Goal: Information Seeking & Learning: Check status

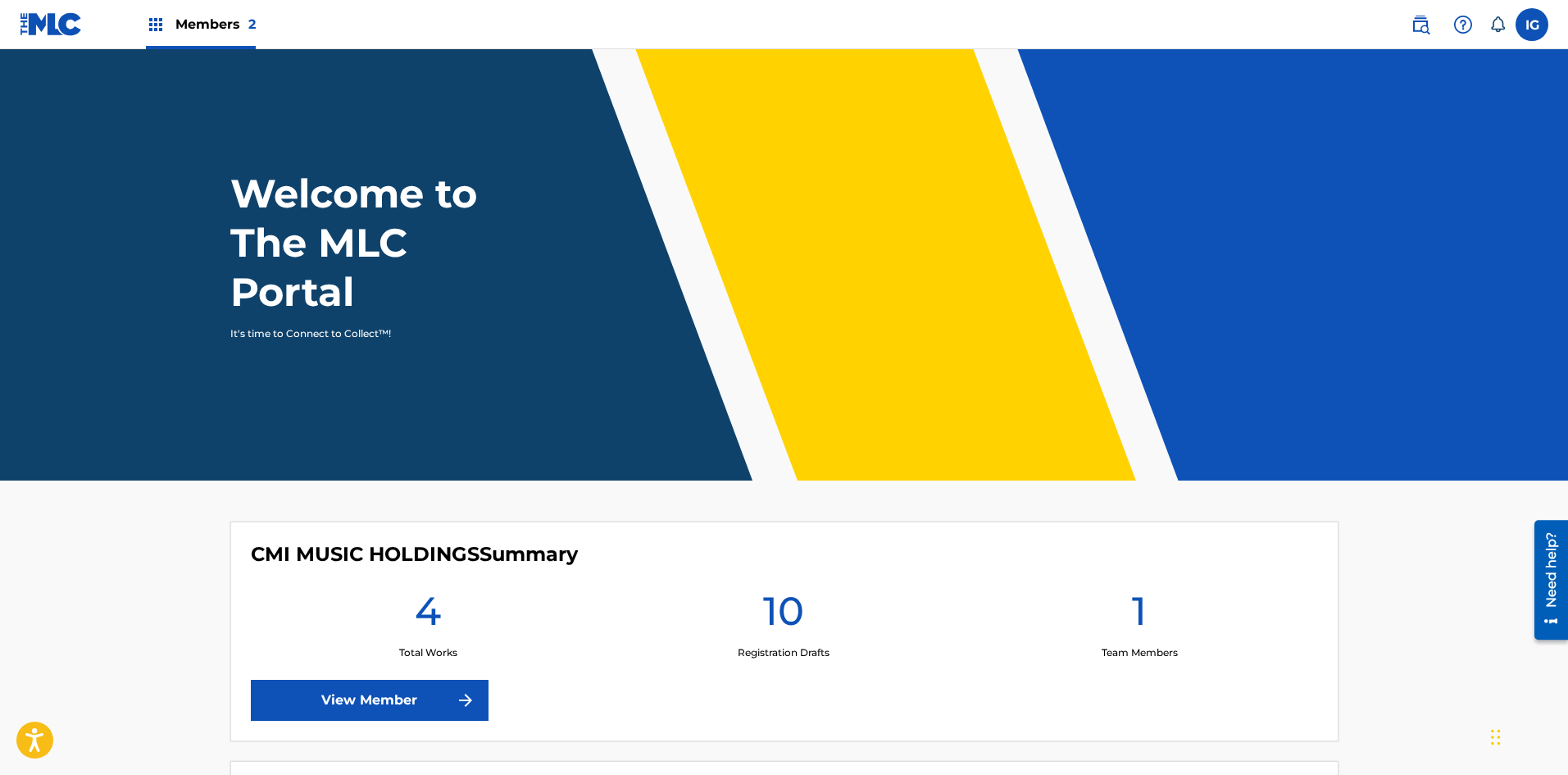
click at [154, 24] on img at bounding box center [155, 24] width 19 height 19
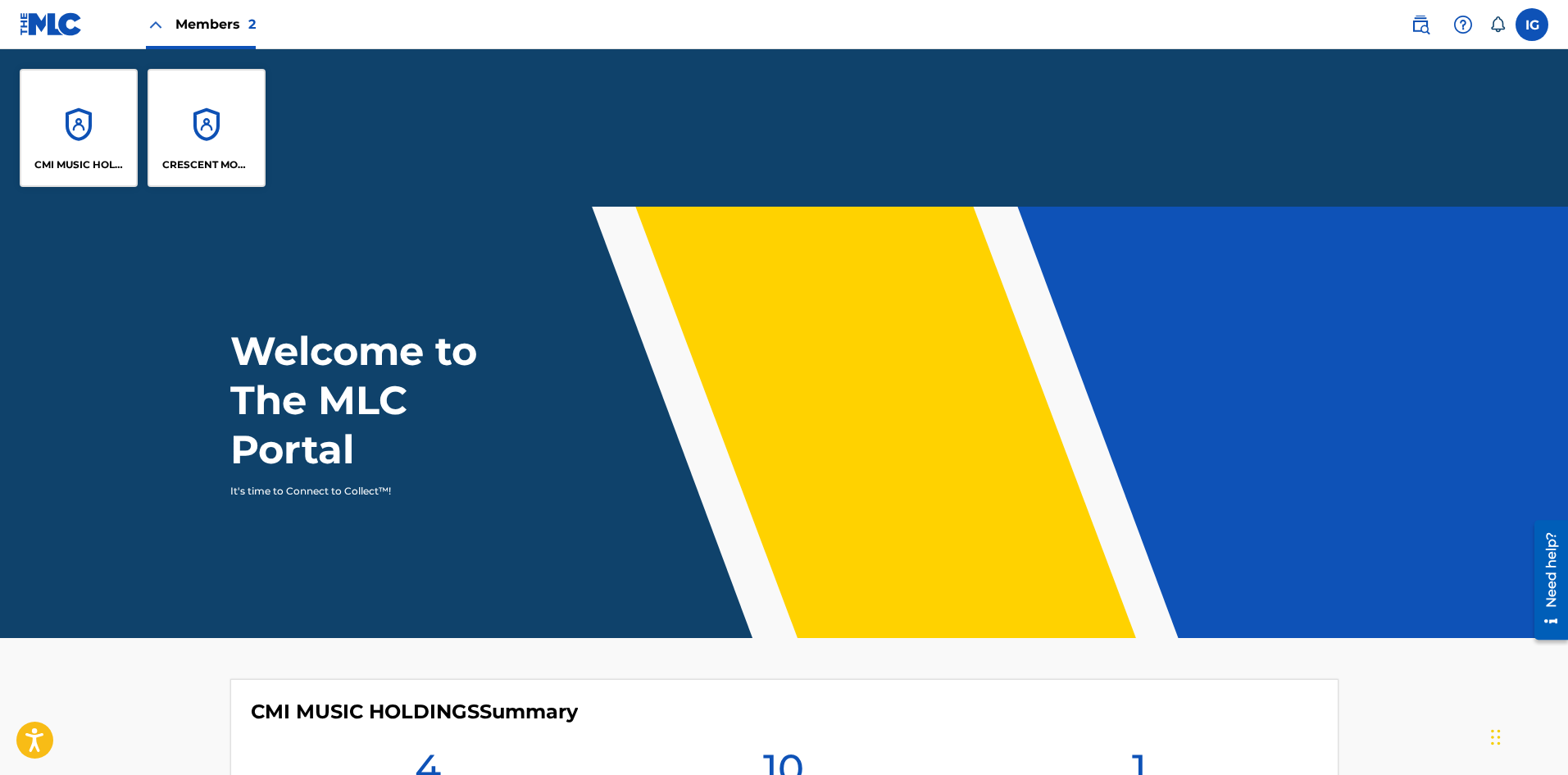
click at [210, 134] on div "CRESCENT MOON RECORDS PUBLISHING" at bounding box center [206, 127] width 118 height 118
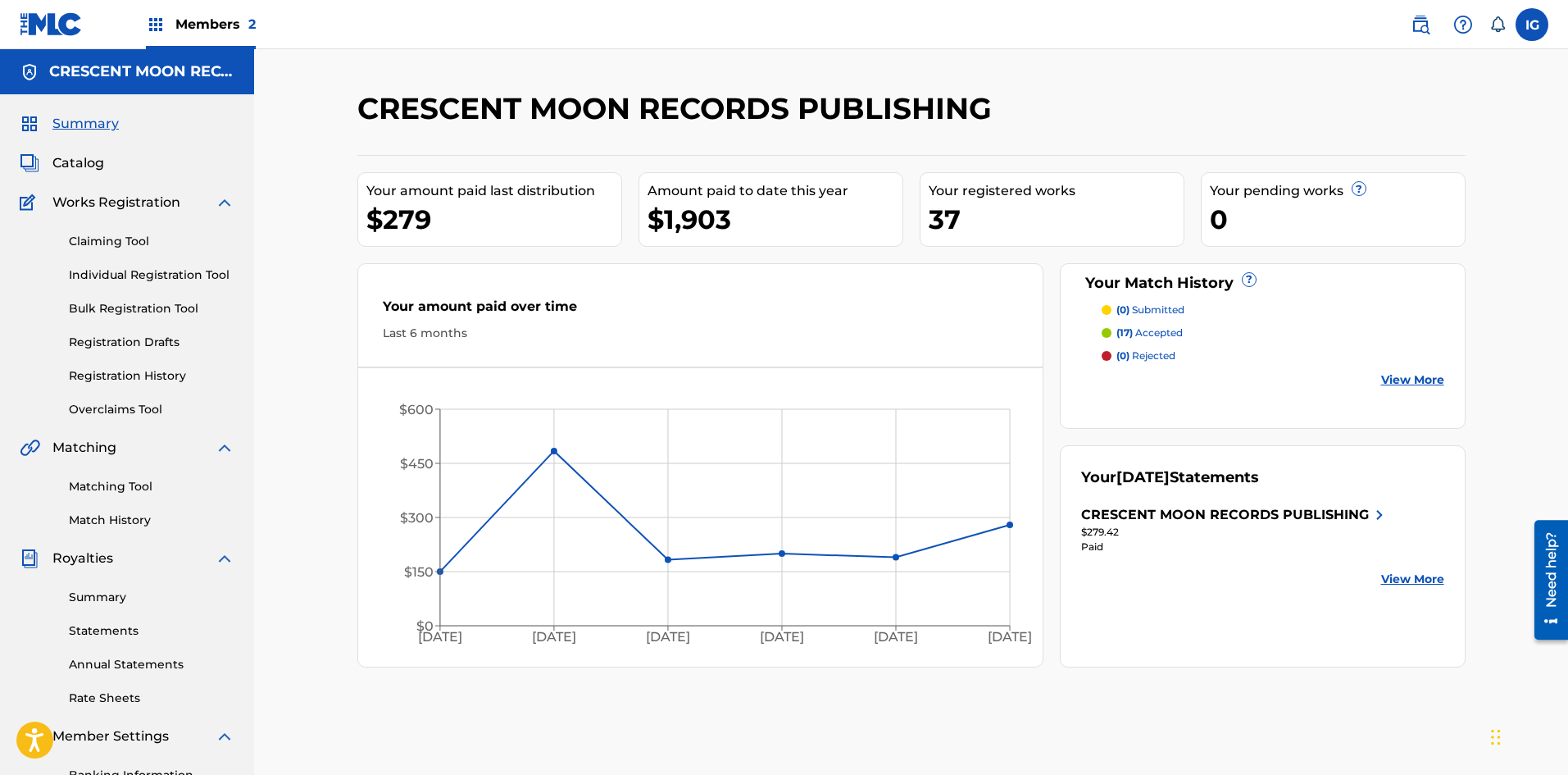
click at [96, 160] on span "Catalog" at bounding box center [78, 163] width 52 height 19
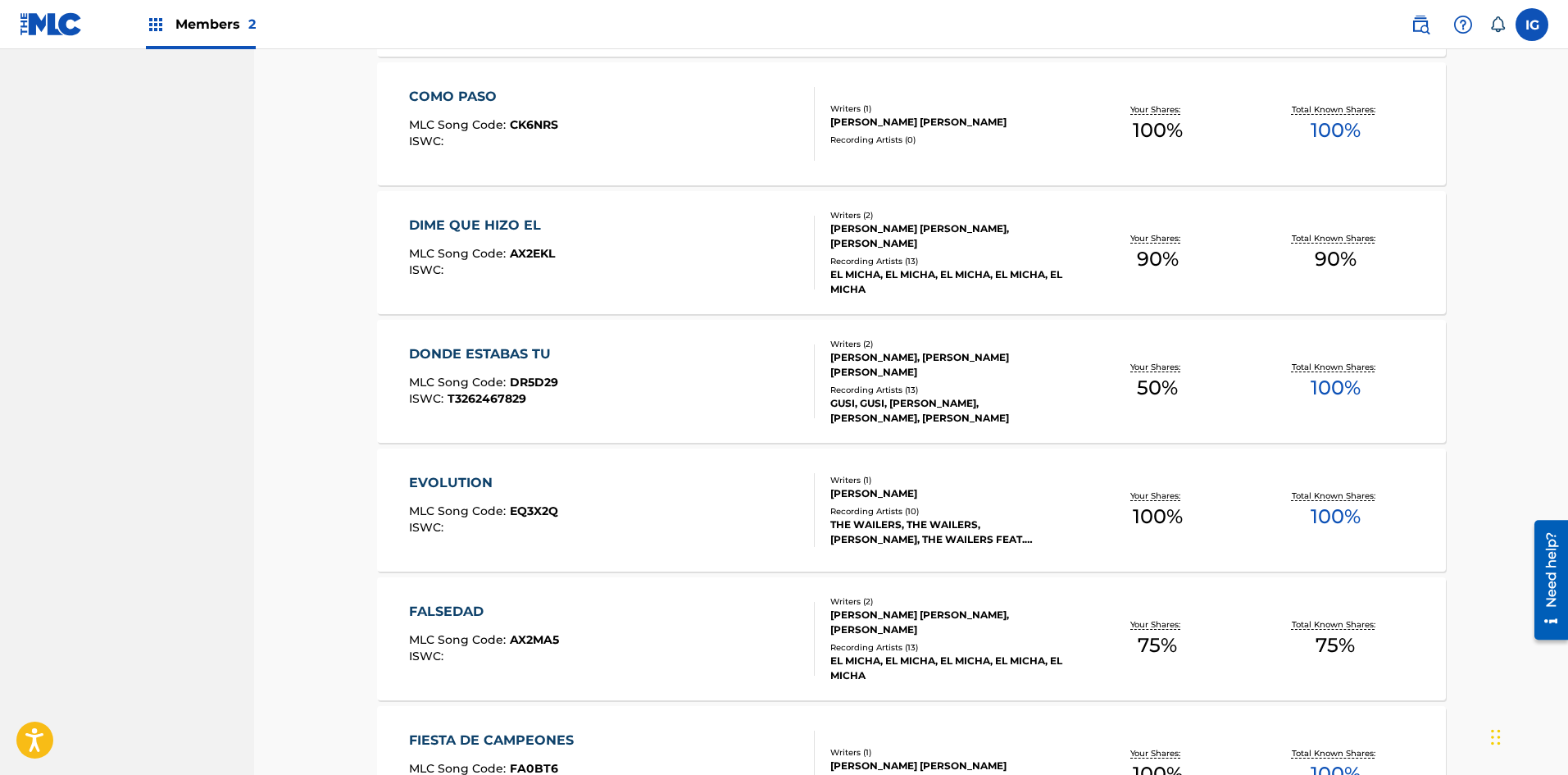
scroll to position [1143, 0]
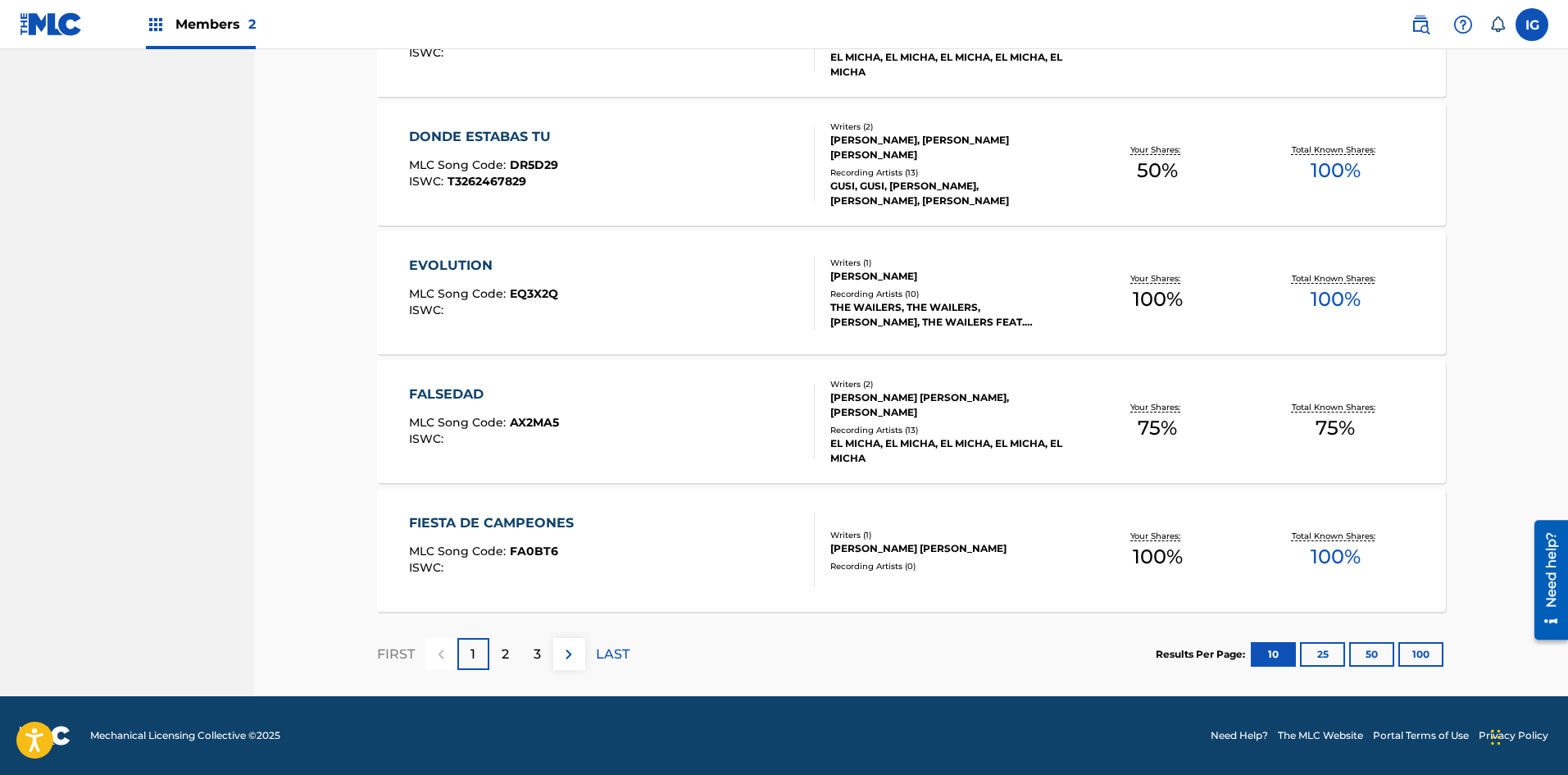
drag, startPoint x: 507, startPoint y: 658, endPoint x: 526, endPoint y: 641, distance: 25.5
click at [507, 658] on p "2" at bounding box center [506, 653] width 8 height 19
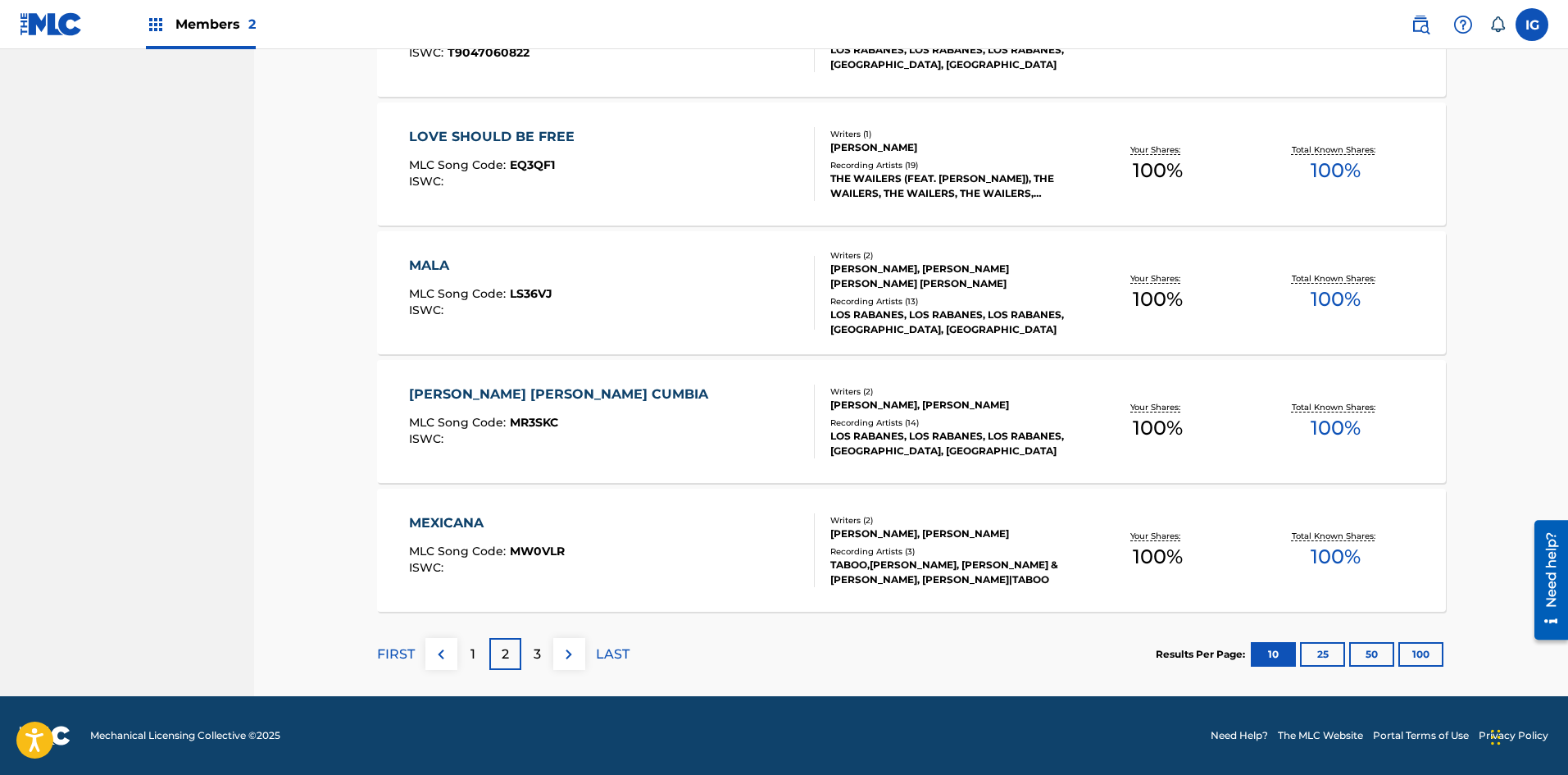
click at [534, 661] on p "3" at bounding box center [537, 653] width 8 height 19
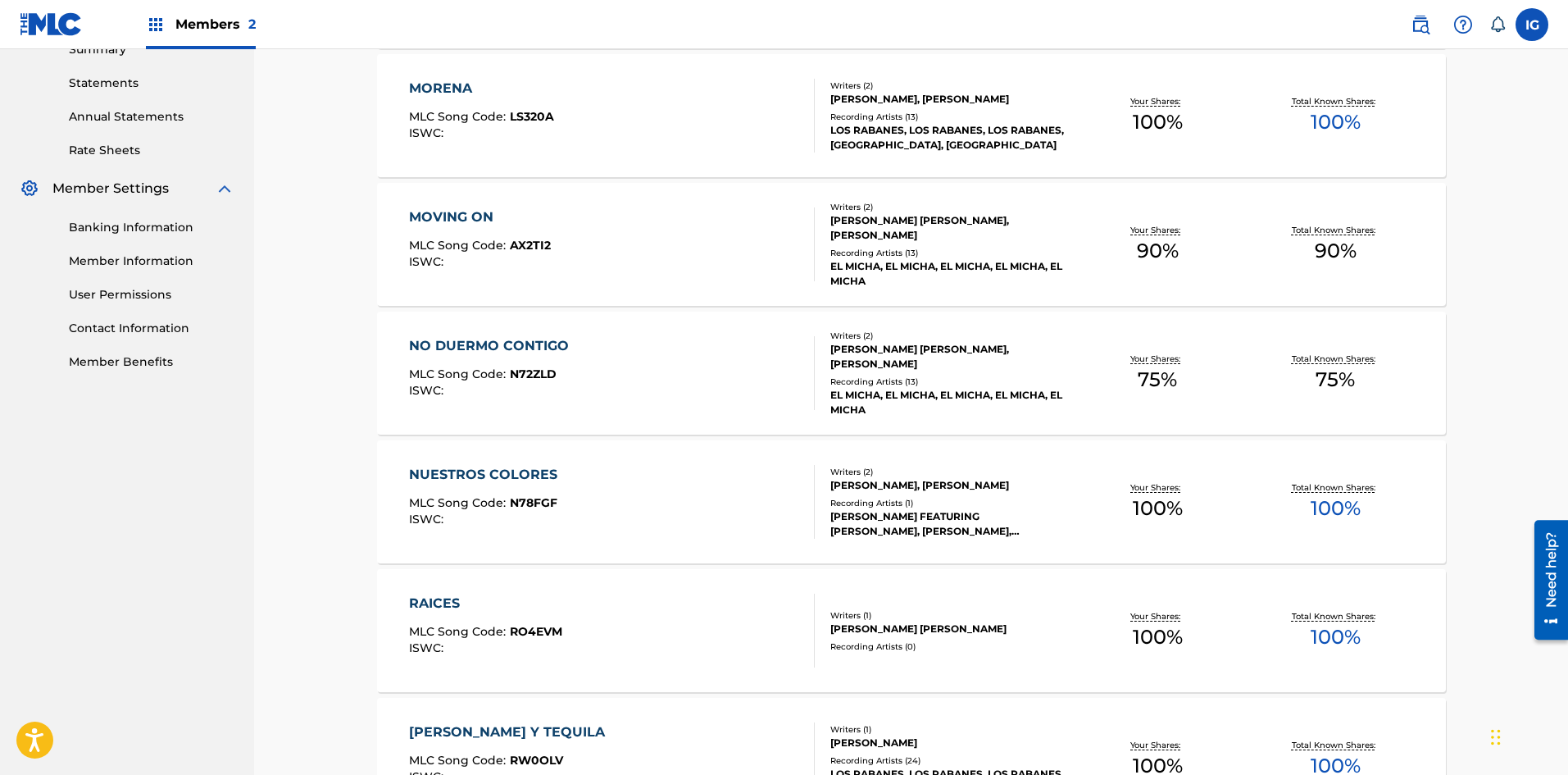
scroll to position [513, 0]
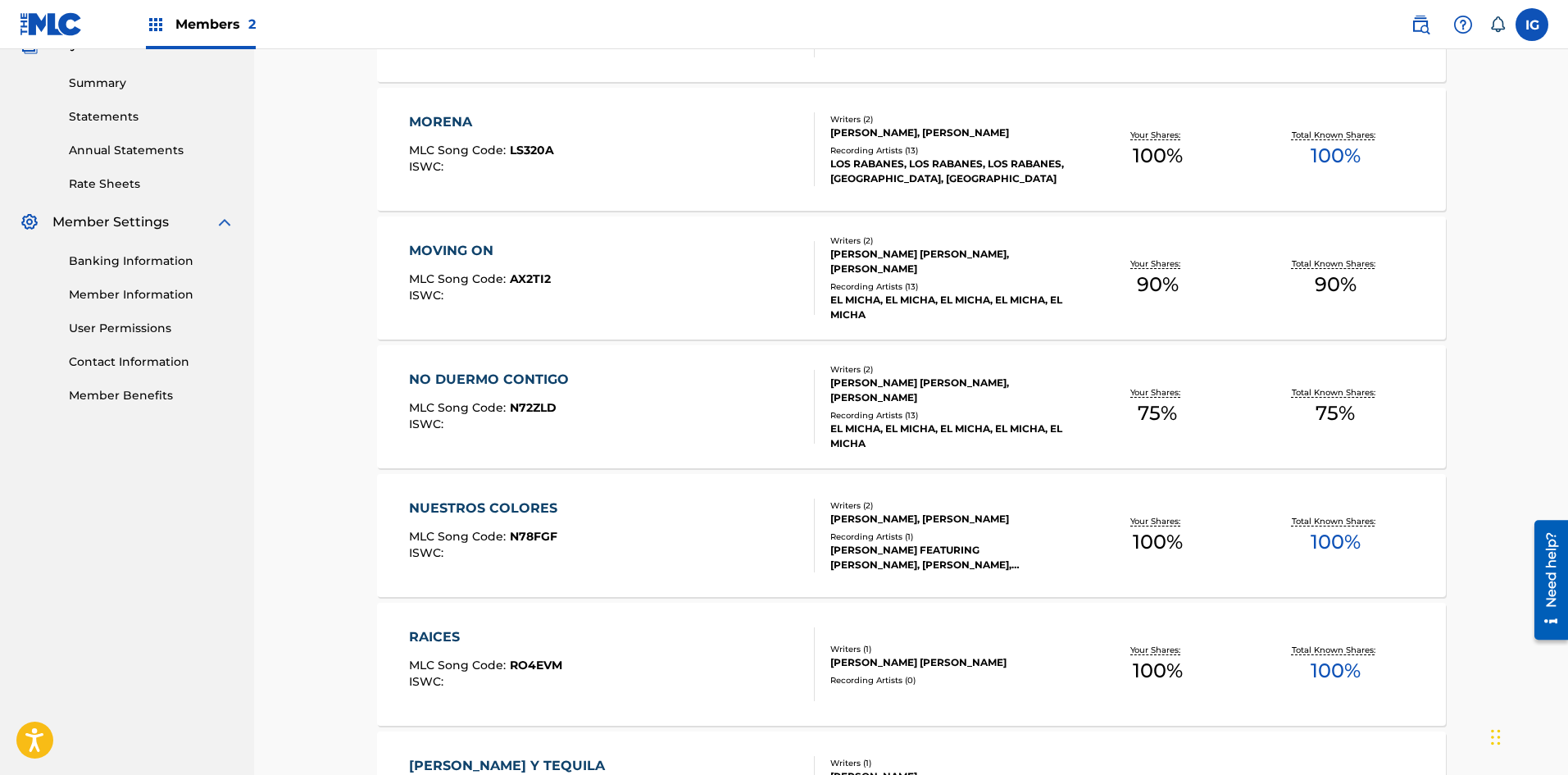
click at [486, 379] on div "NO DUERMO CONTIGO" at bounding box center [493, 379] width 168 height 19
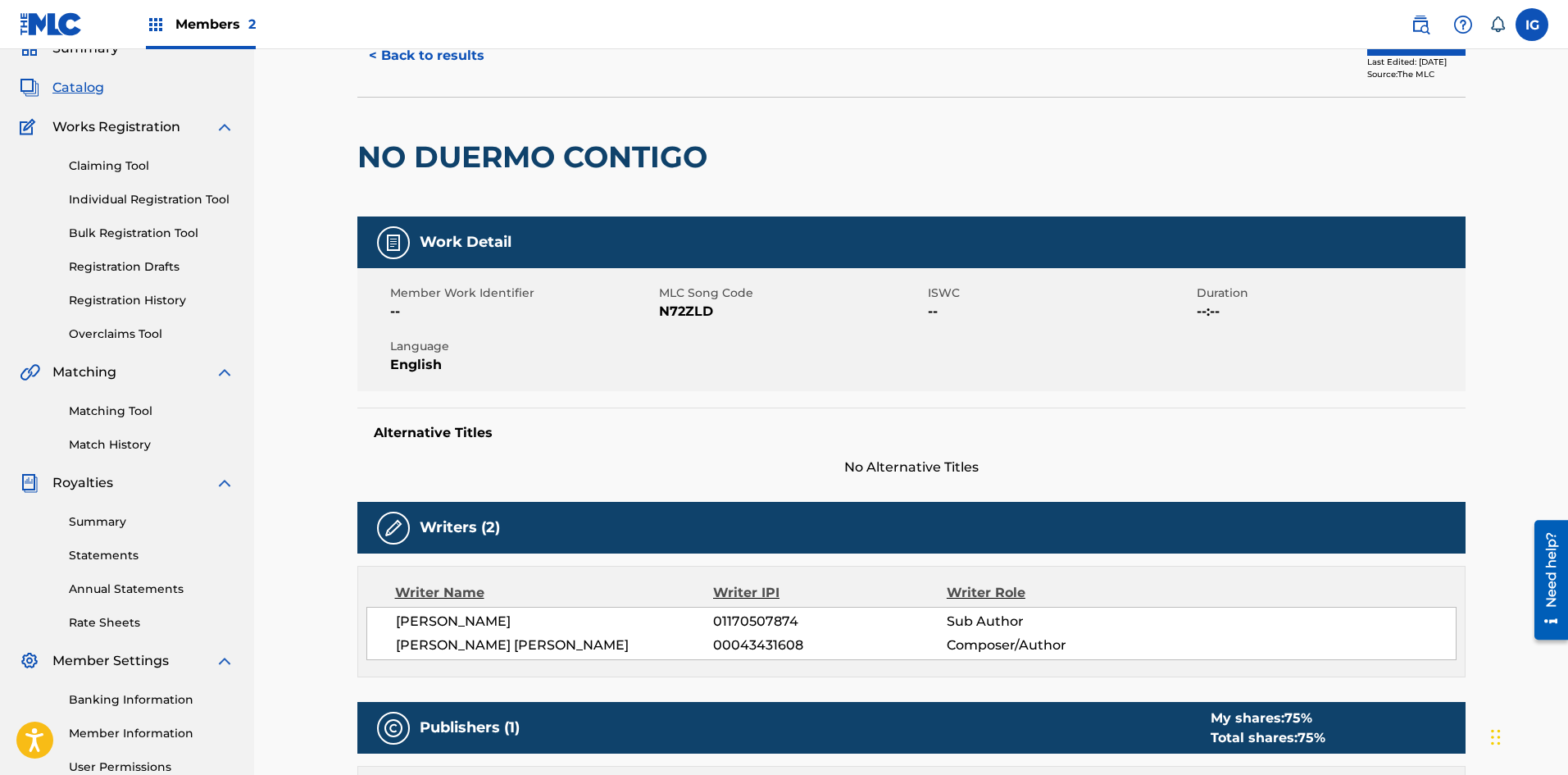
scroll to position [55, 0]
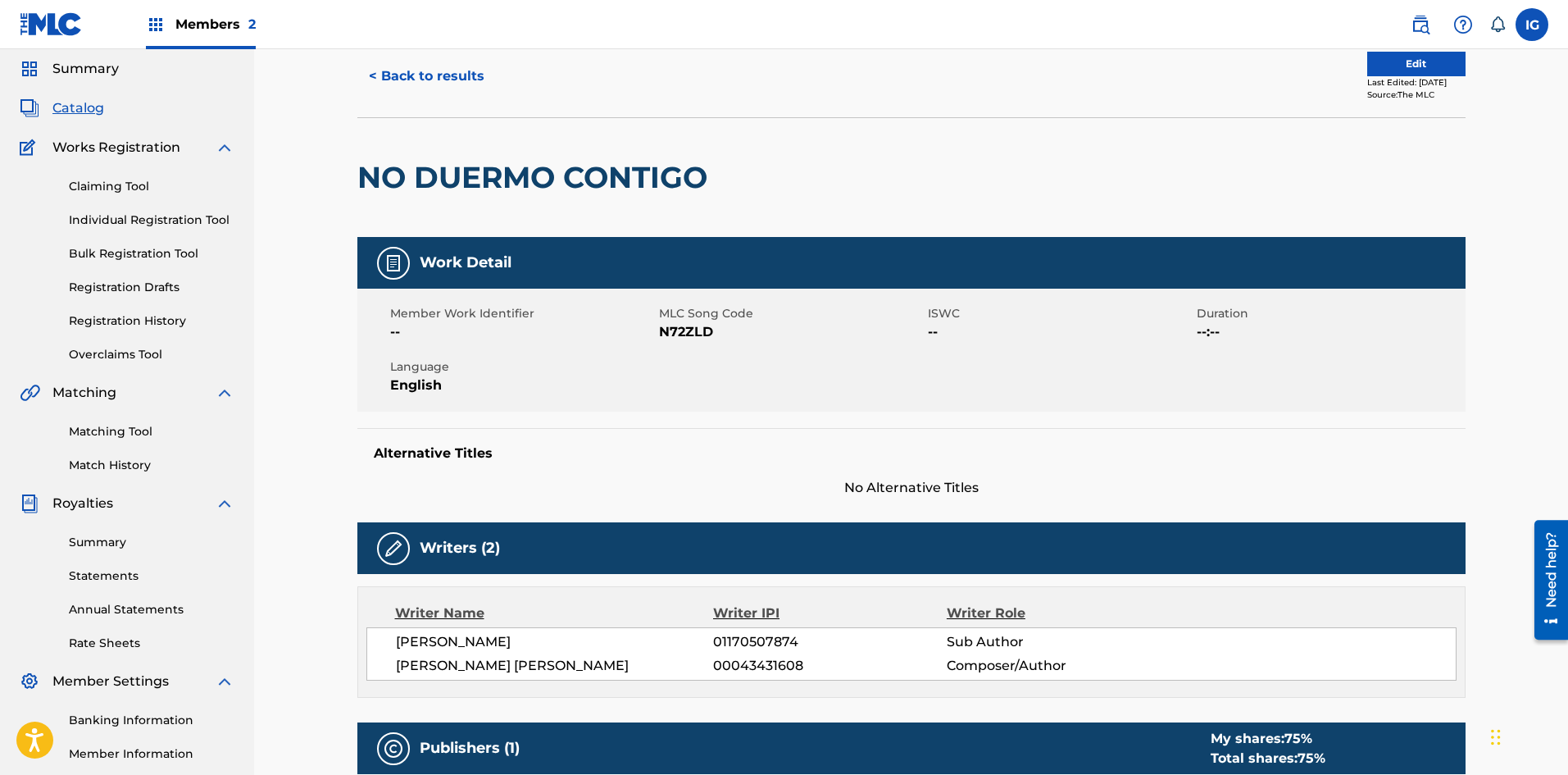
drag, startPoint x: 142, startPoint y: 316, endPoint x: 151, endPoint y: 320, distance: 9.8
click at [142, 317] on link "Registration History" at bounding box center [151, 321] width 166 height 17
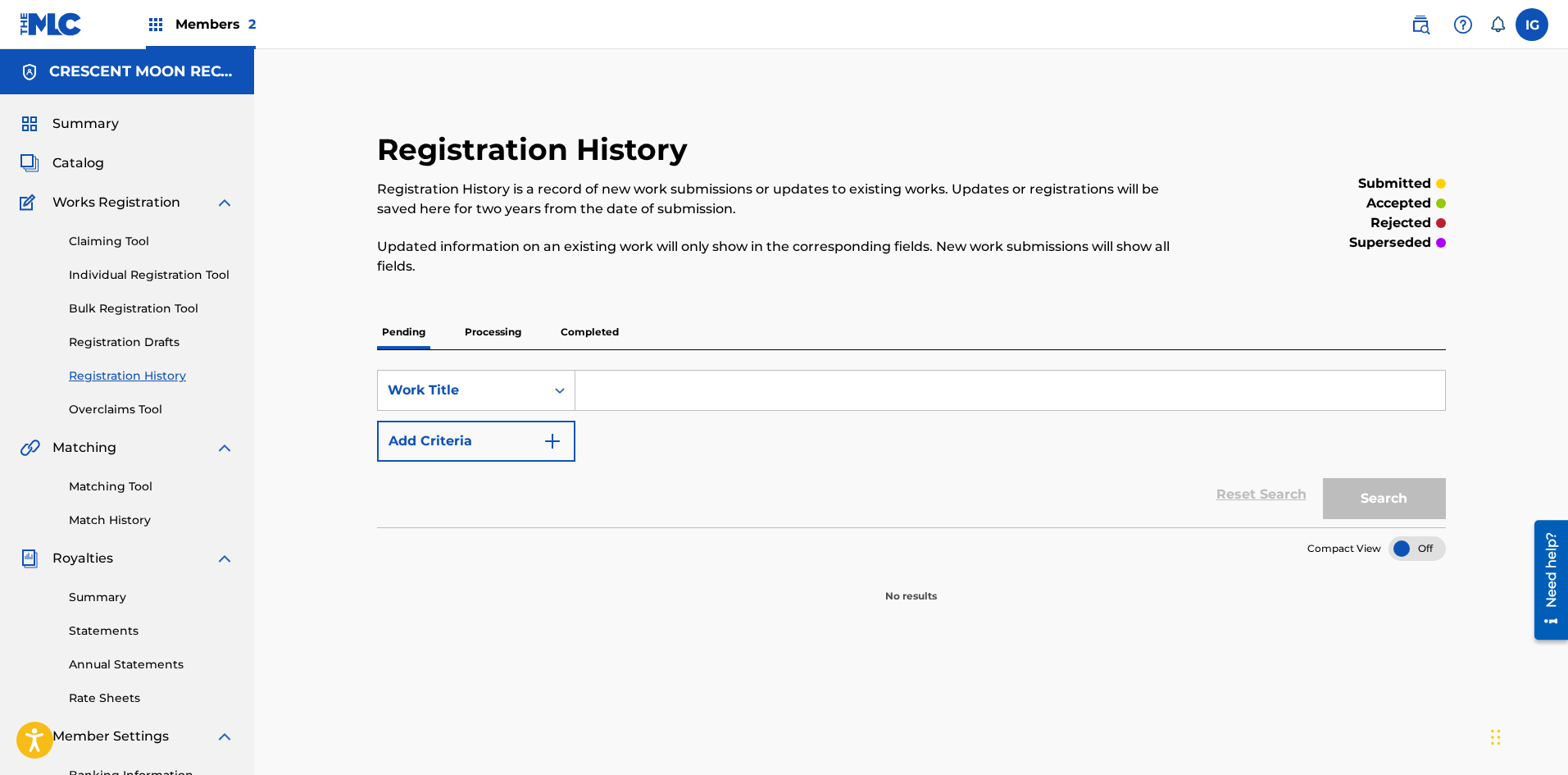
click at [622, 386] on input "Search Form" at bounding box center [1009, 390] width 869 height 40
type input "NO DUERMO CONTIGO"
click at [1360, 502] on button "Search" at bounding box center [1384, 498] width 123 height 41
click at [486, 337] on p "Processing" at bounding box center [492, 332] width 67 height 35
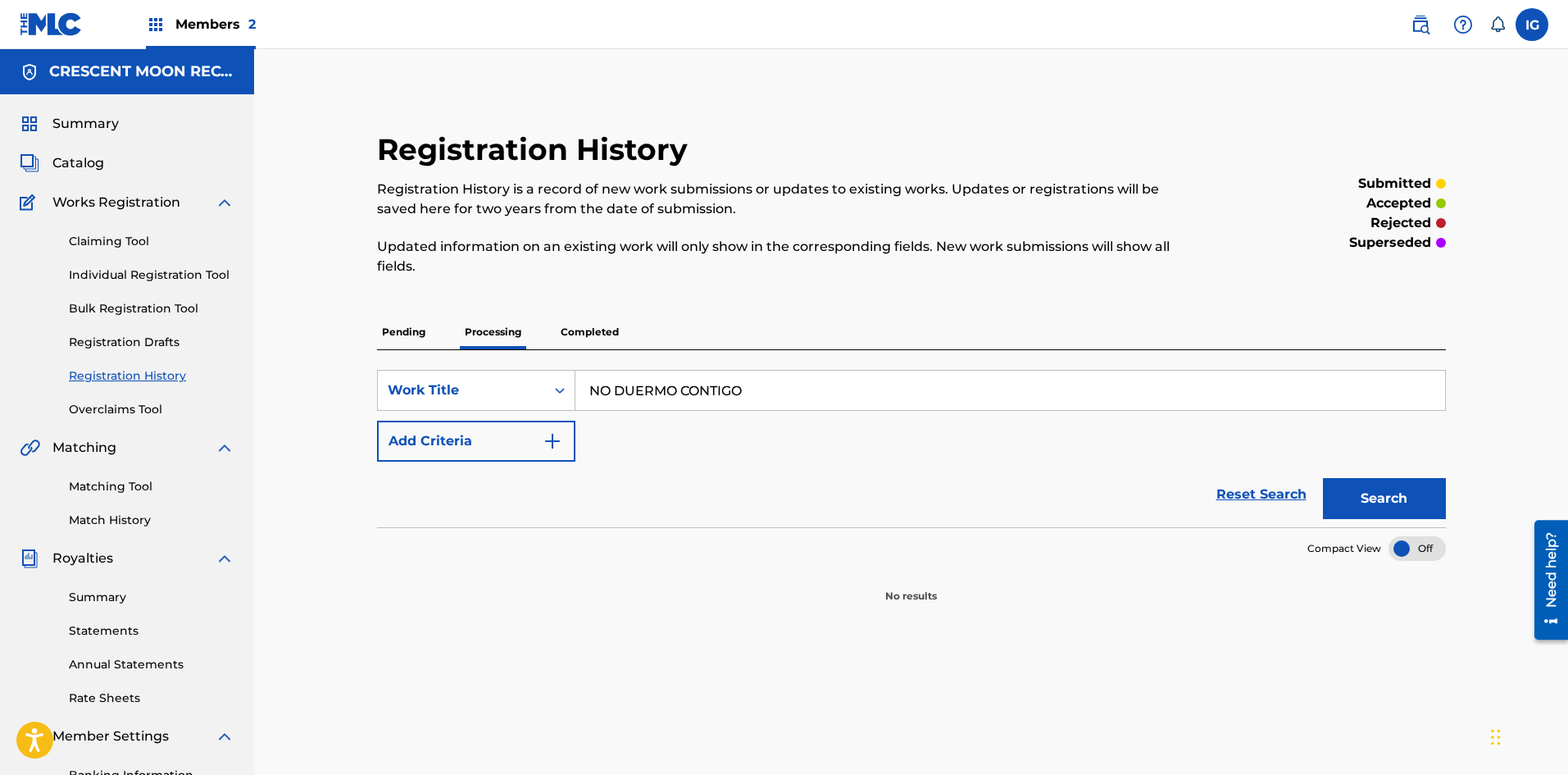
click at [595, 334] on p "Completed" at bounding box center [590, 332] width 68 height 35
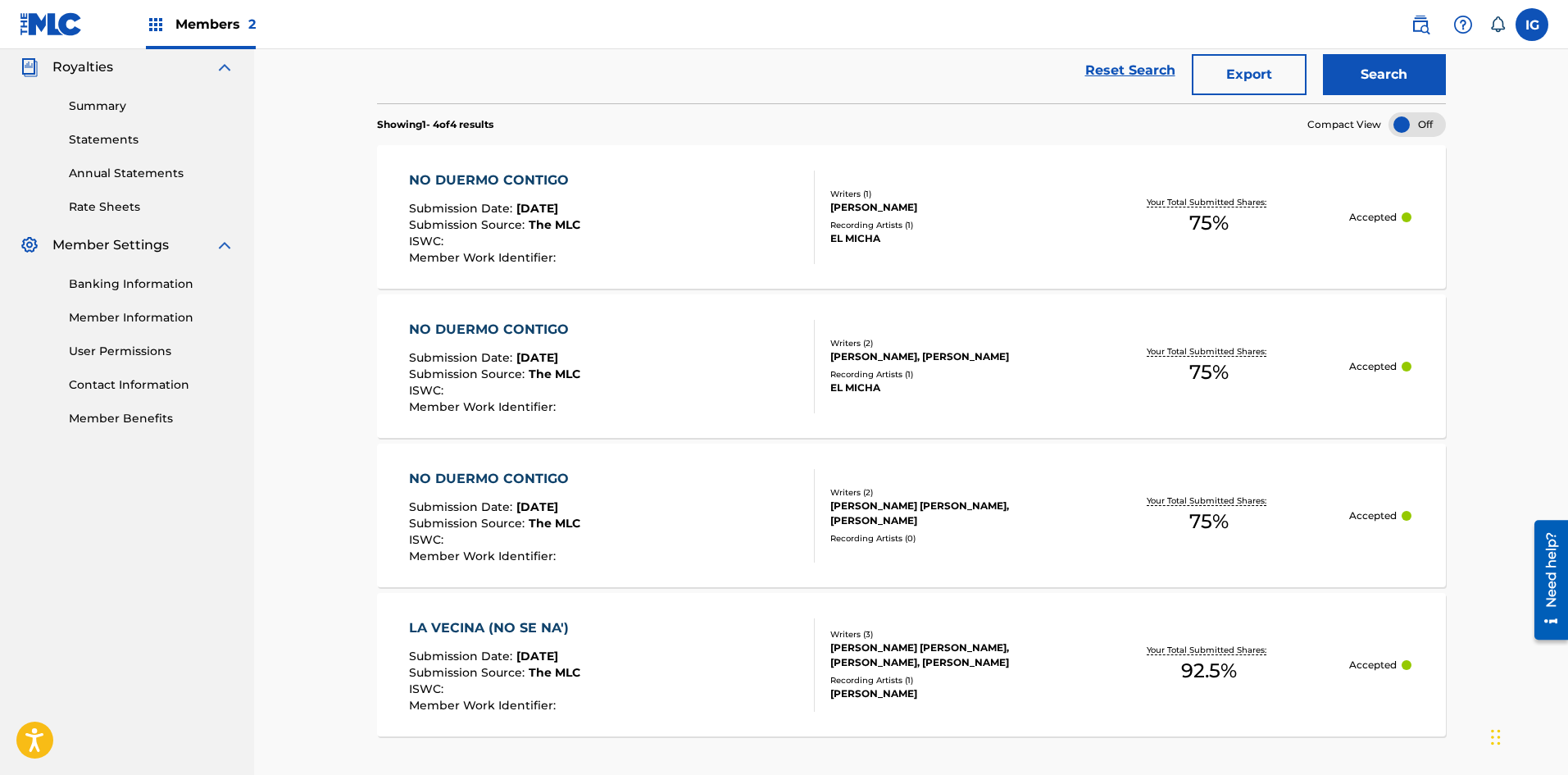
scroll to position [492, 0]
click at [483, 177] on div "NO DUERMO CONTIGO" at bounding box center [494, 180] width 171 height 19
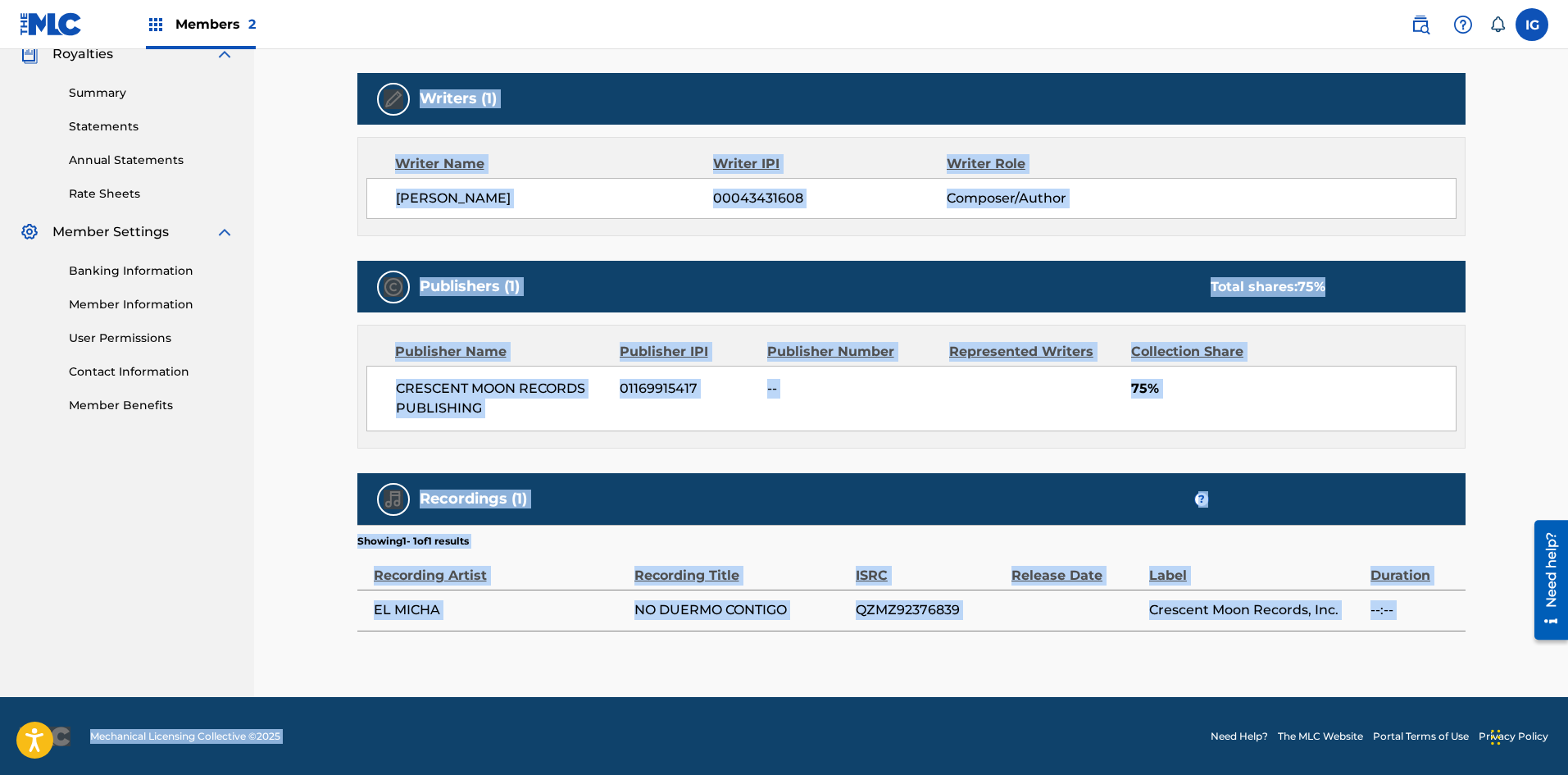
scroll to position [505, 0]
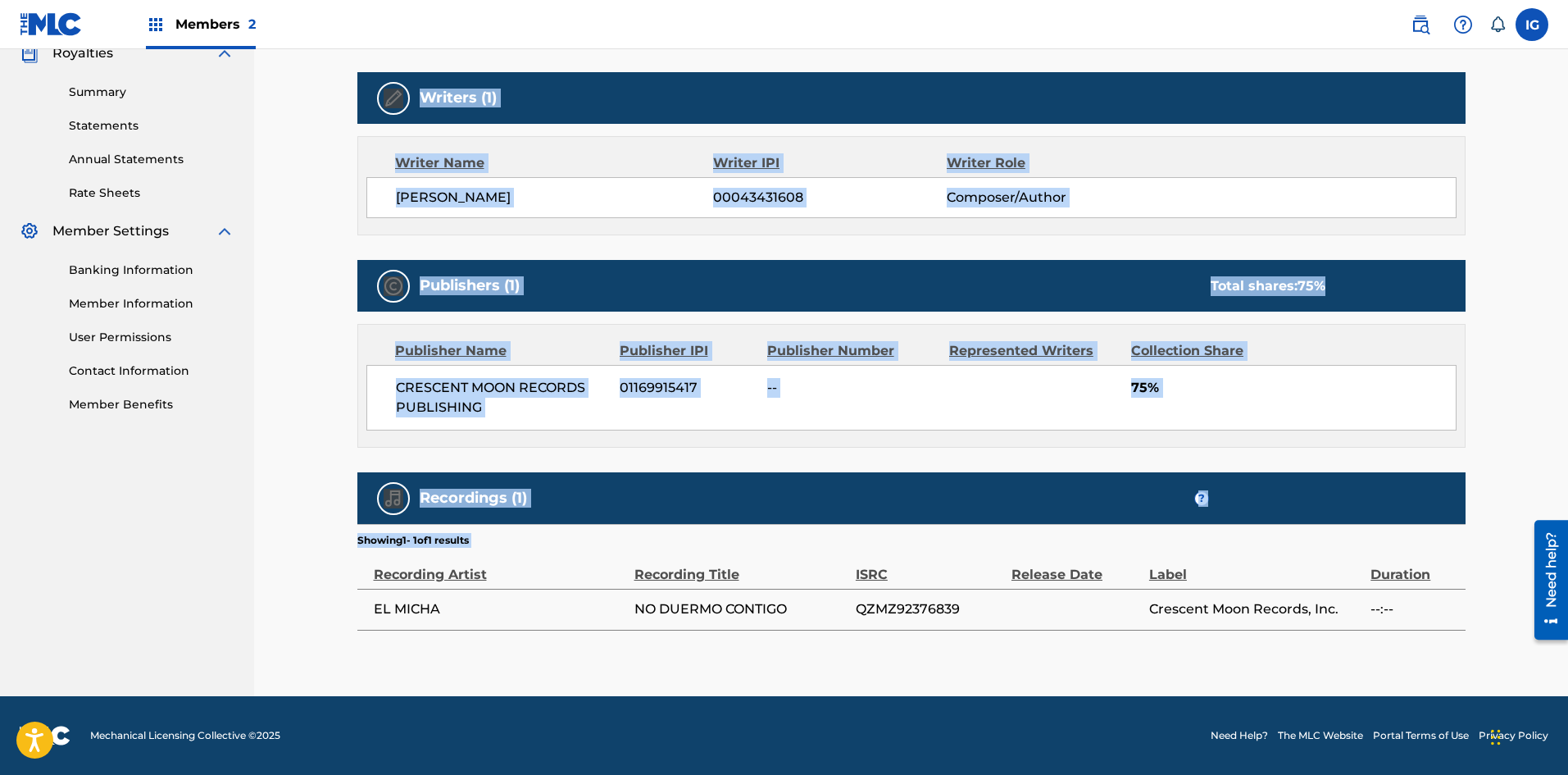
drag, startPoint x: 363, startPoint y: 230, endPoint x: 1481, endPoint y: 620, distance: 1184.1
click at [1481, 620] on div "< Back Submission Date: June 26, 2024 NO DUERMO CONTIGO Work Detail Member Work…" at bounding box center [911, 140] width 1147 height 1111
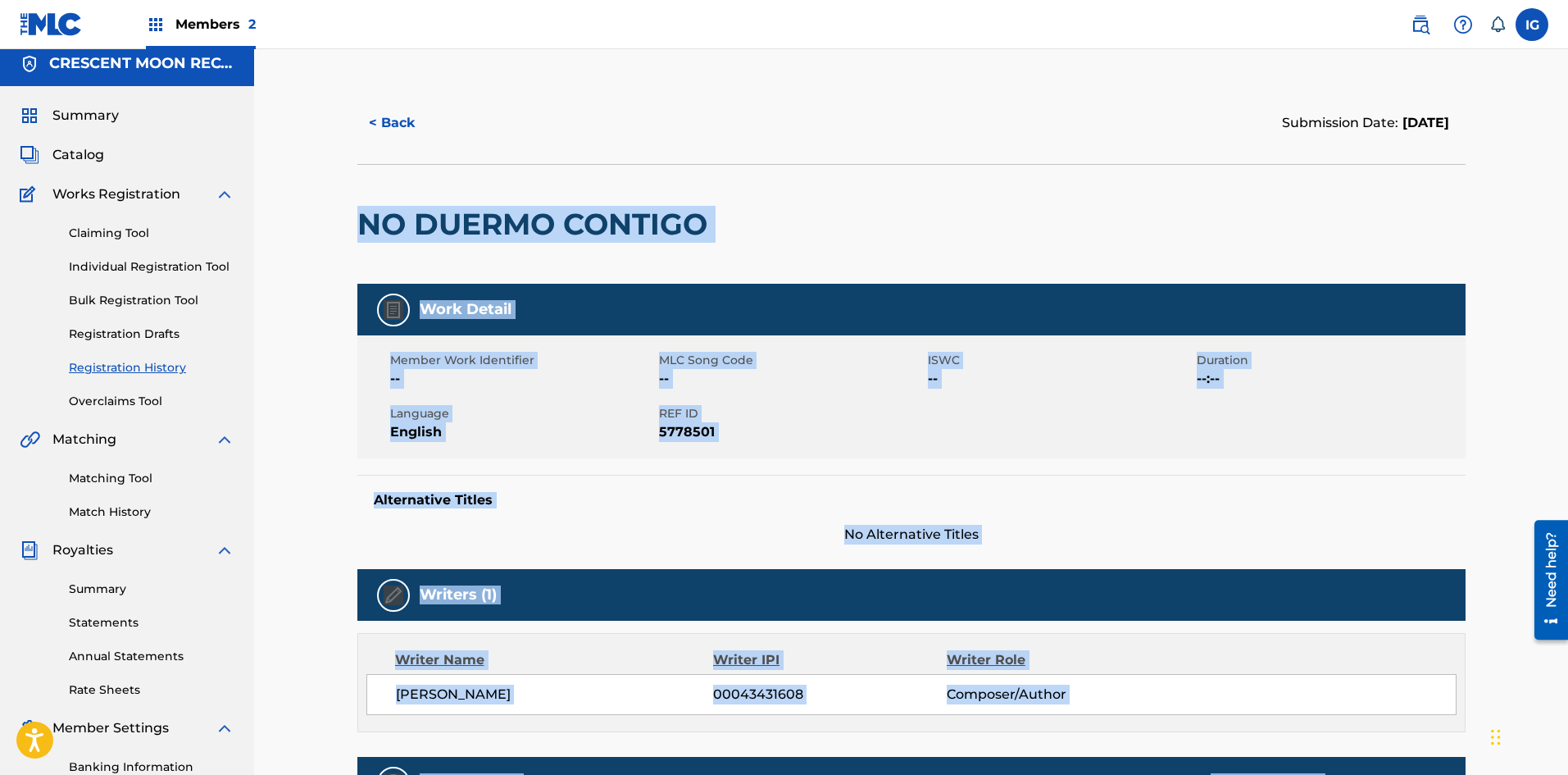
scroll to position [0, 0]
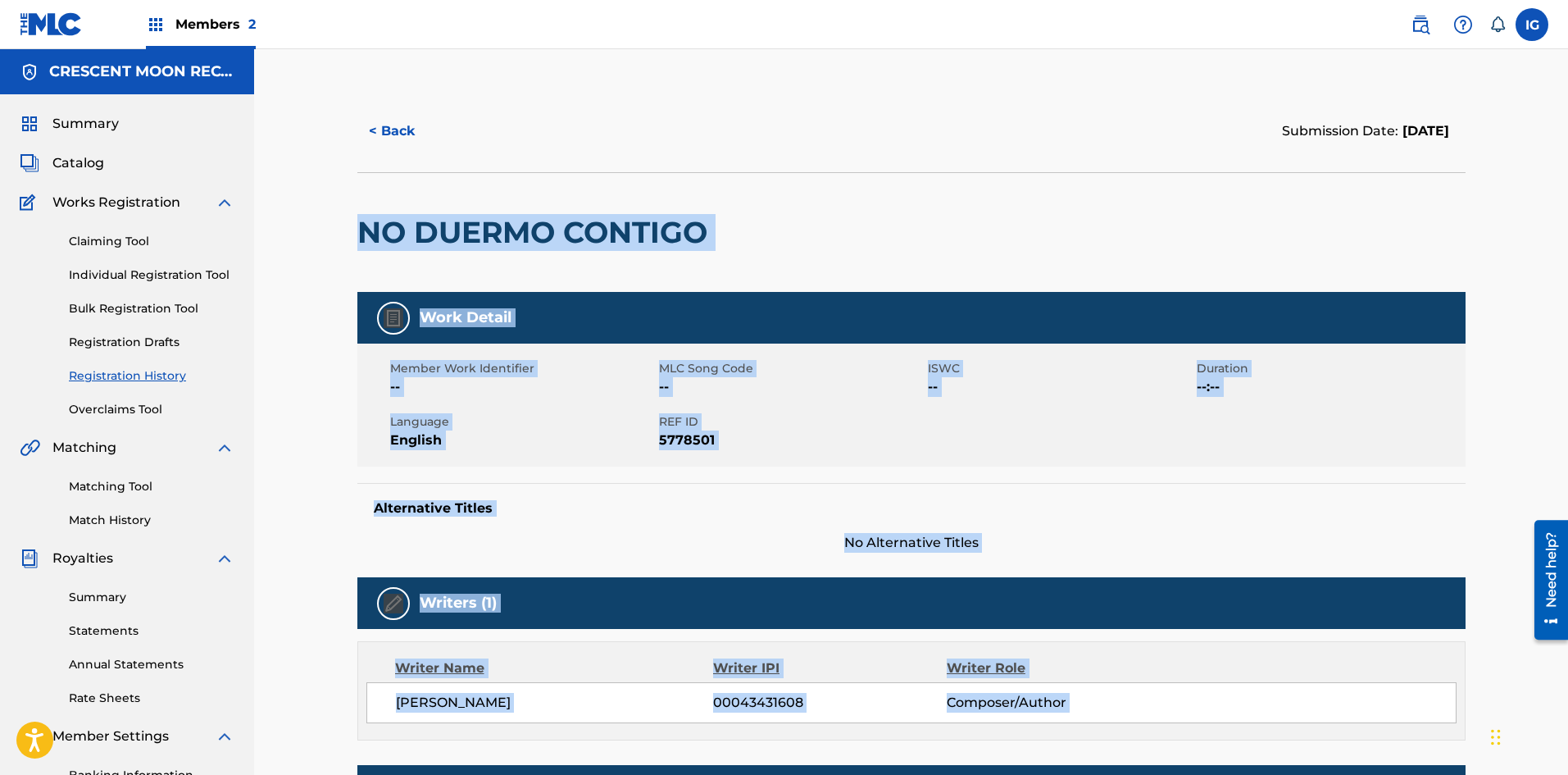
click at [383, 130] on button "< Back" at bounding box center [406, 131] width 98 height 41
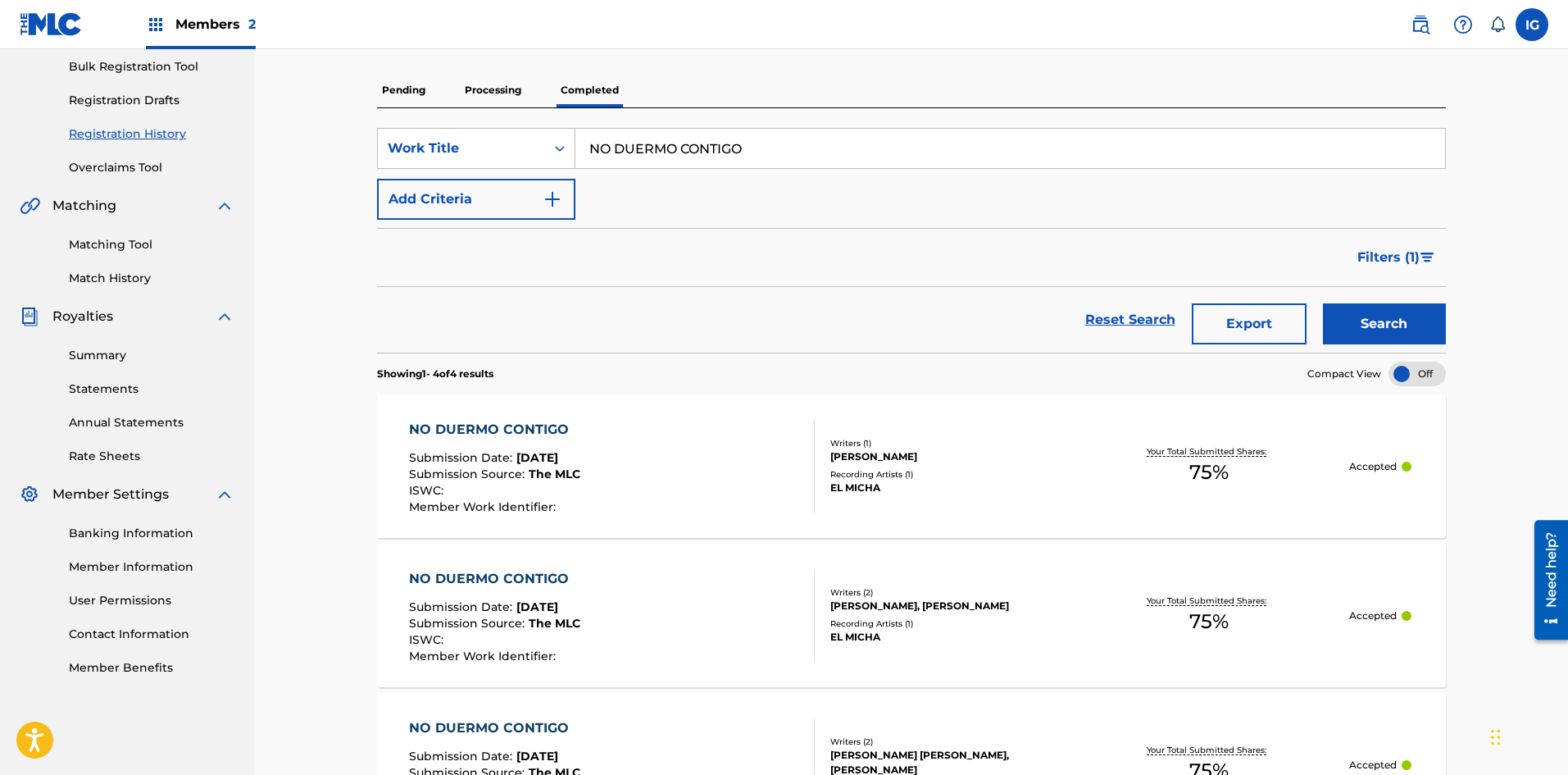
click at [509, 580] on div "NO DUERMO CONTIGO" at bounding box center [494, 578] width 171 height 19
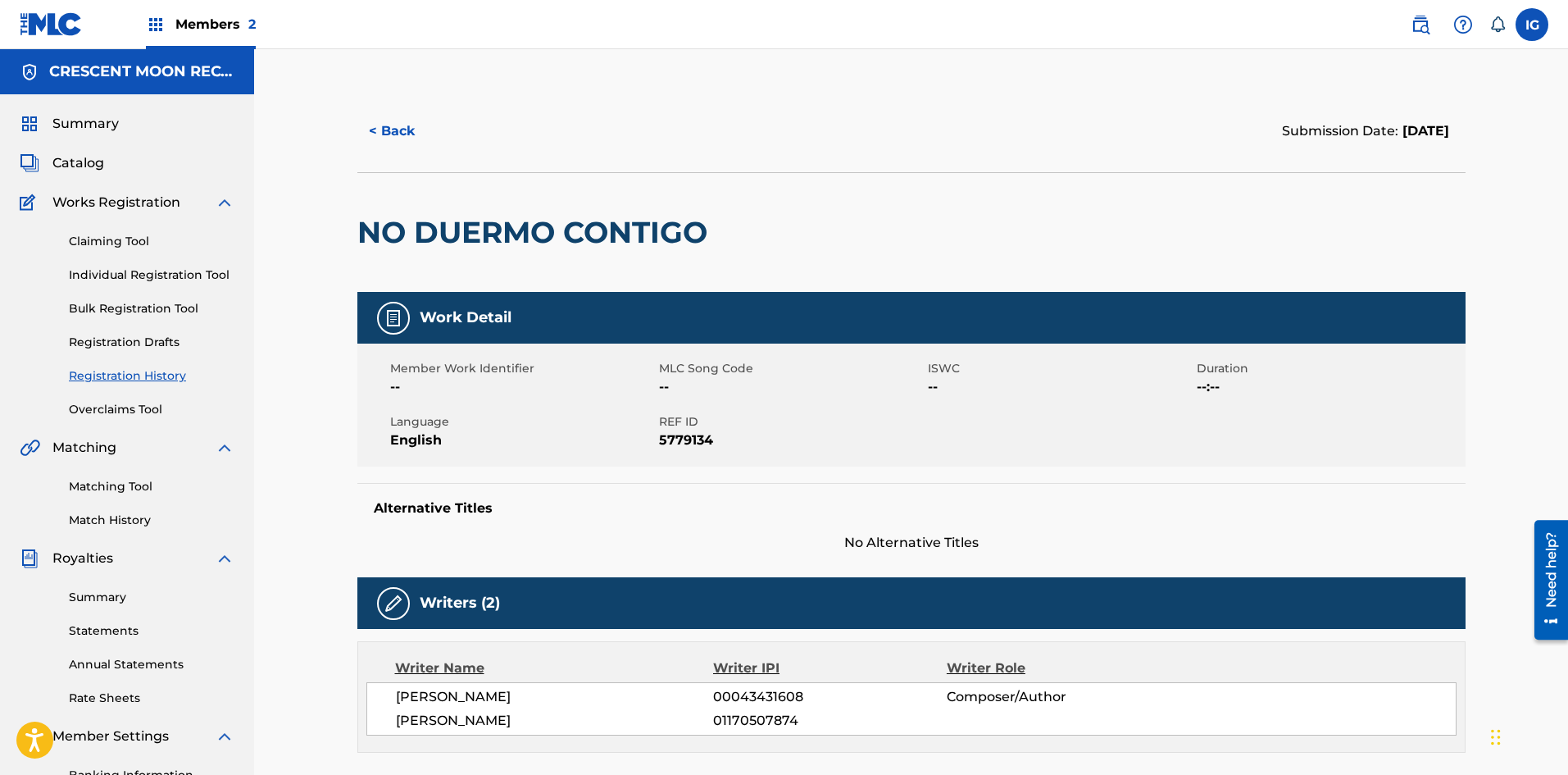
click at [383, 133] on button "< Back" at bounding box center [406, 131] width 98 height 41
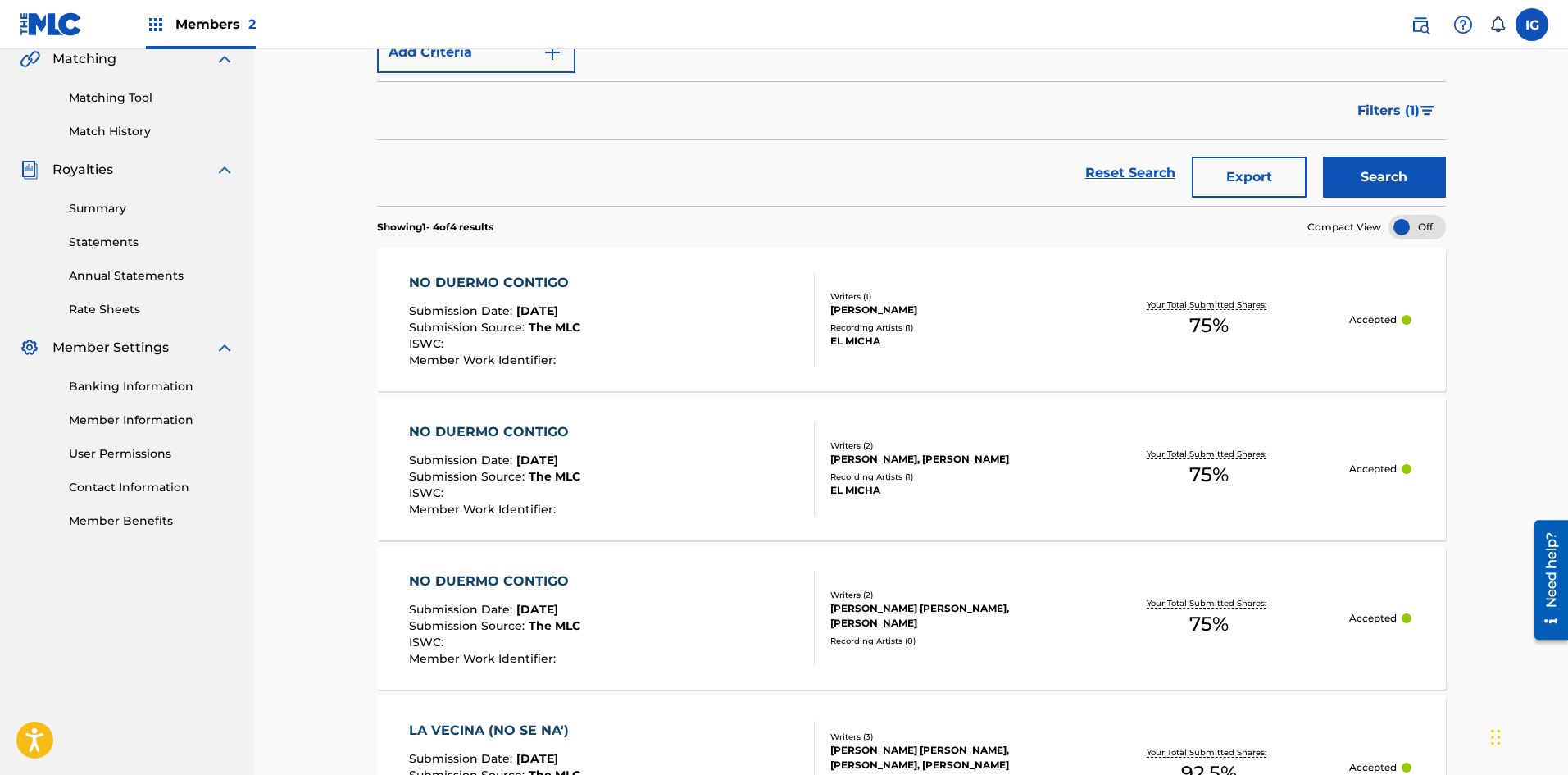
scroll to position [405, 0]
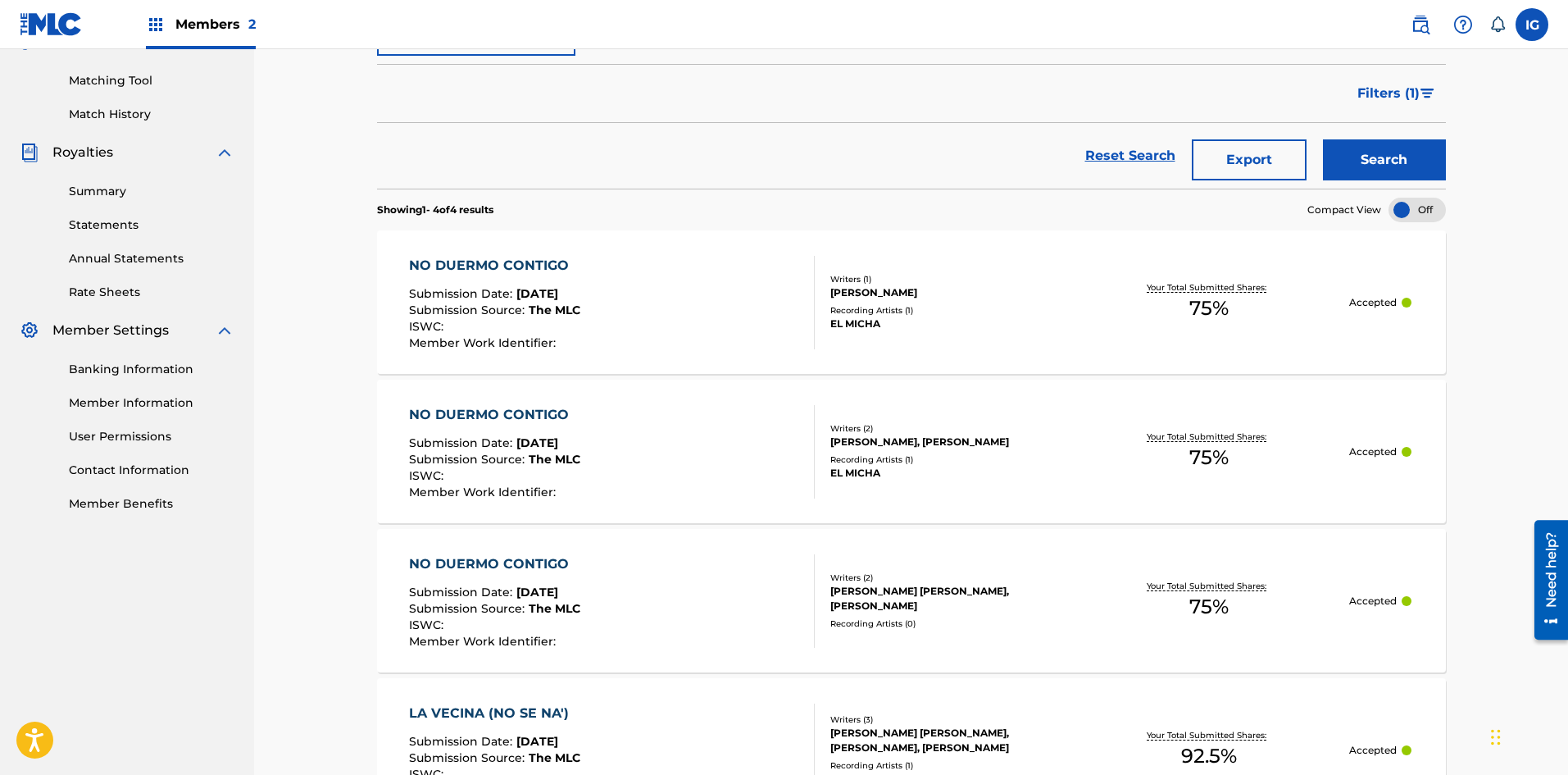
click at [526, 558] on div "NO DUERMO CONTIGO" at bounding box center [494, 564] width 171 height 19
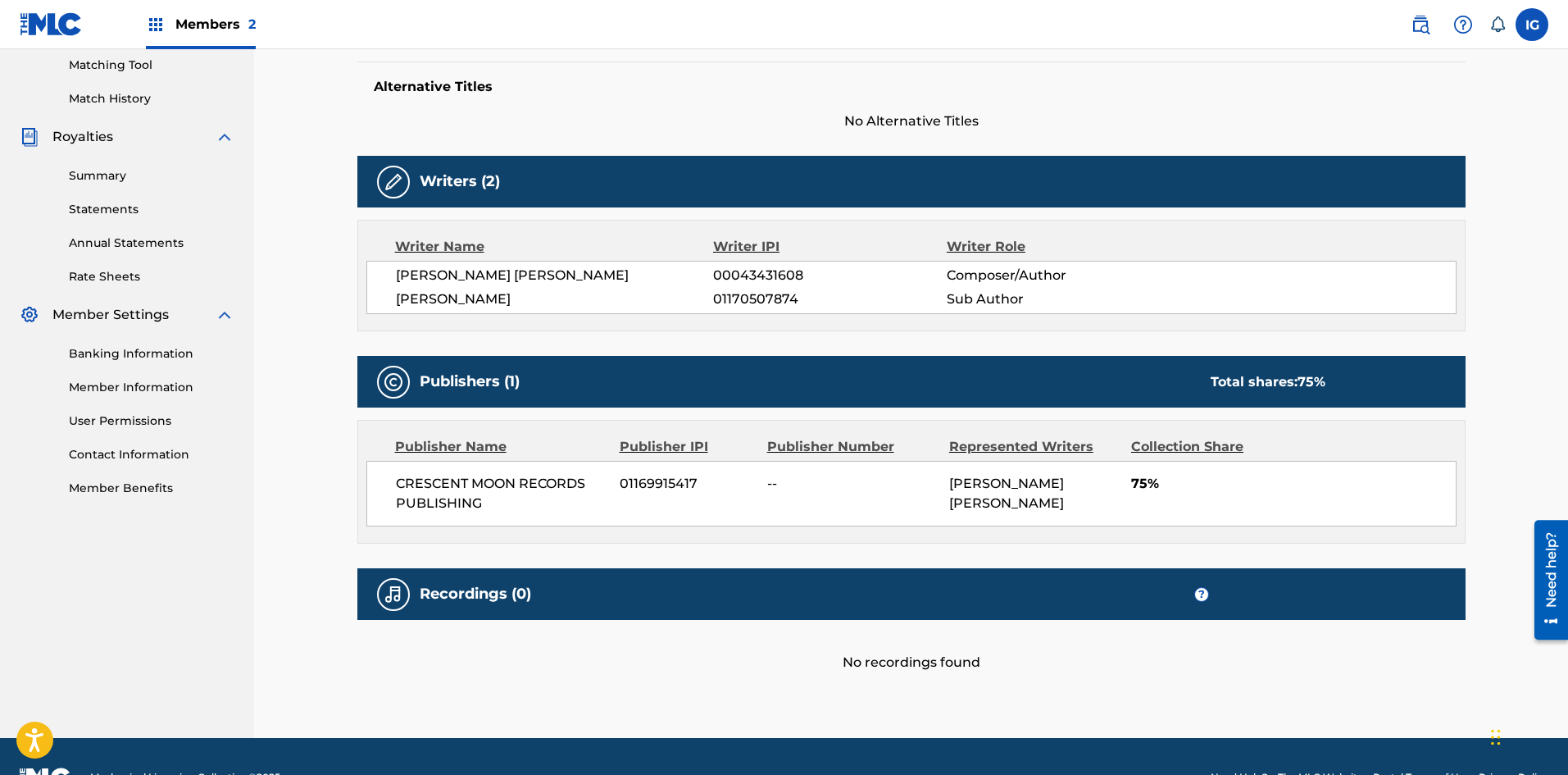
scroll to position [463, 0]
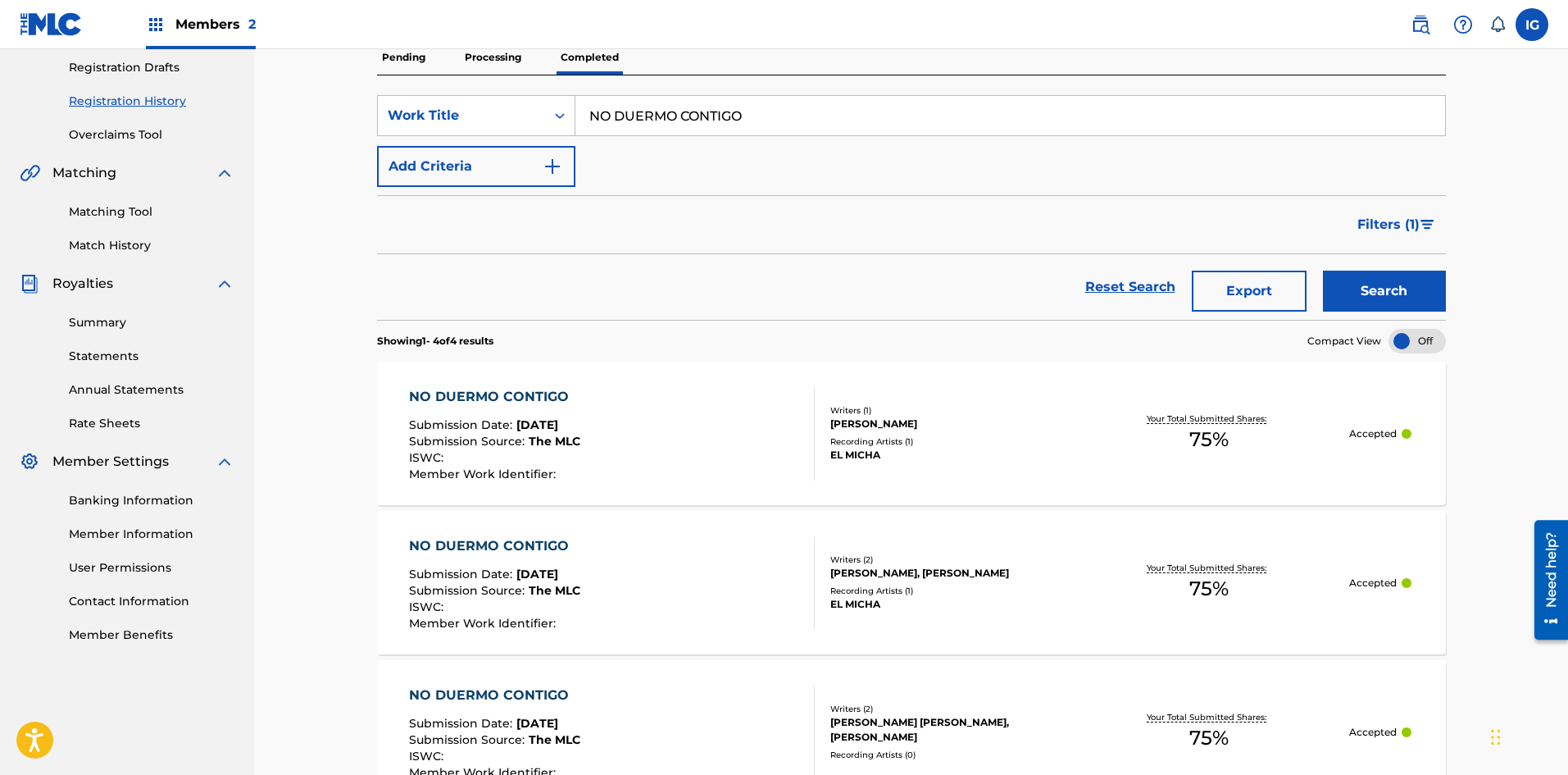
scroll to position [272, 0]
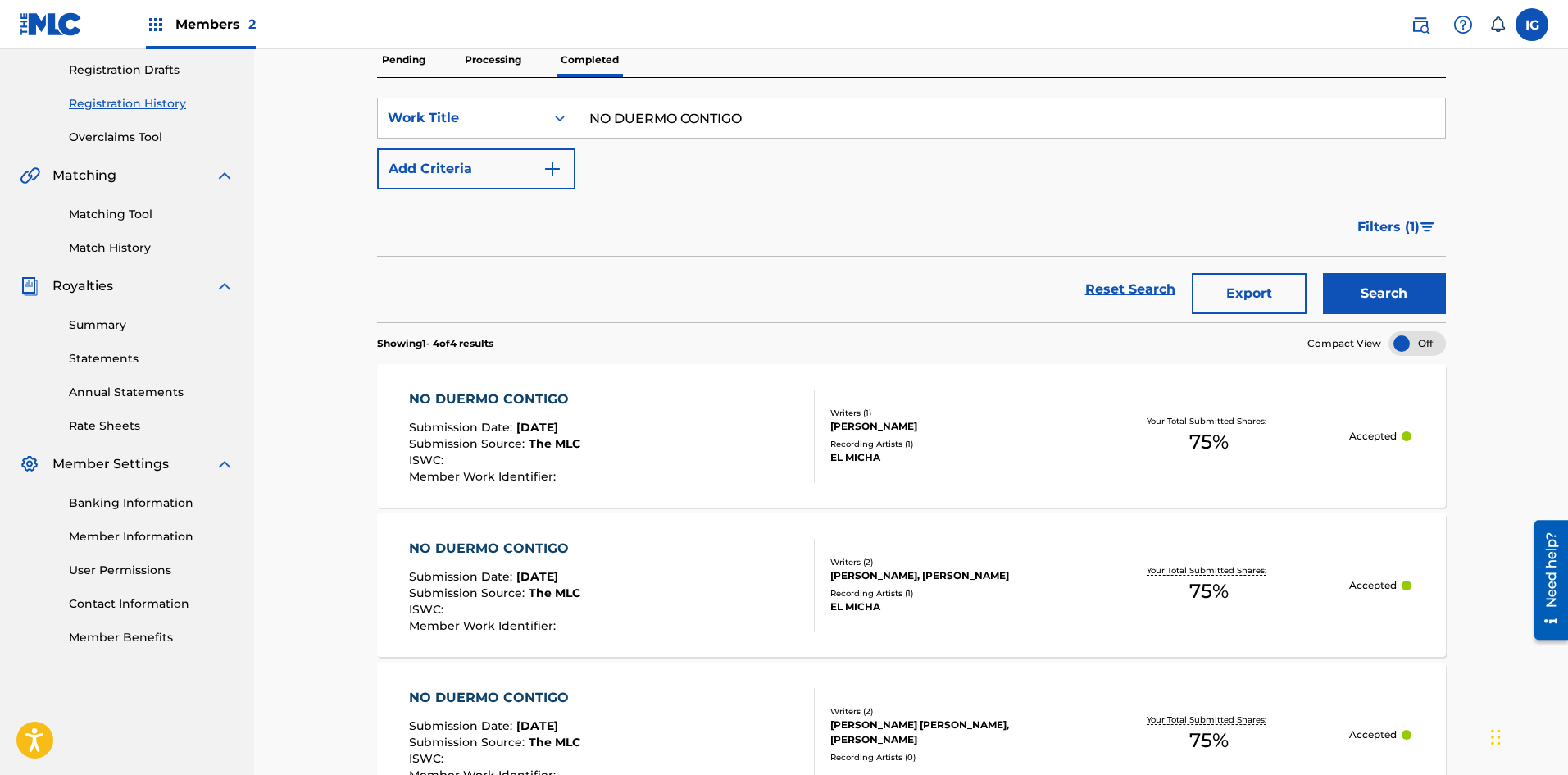
click at [151, 29] on img at bounding box center [155, 24] width 19 height 19
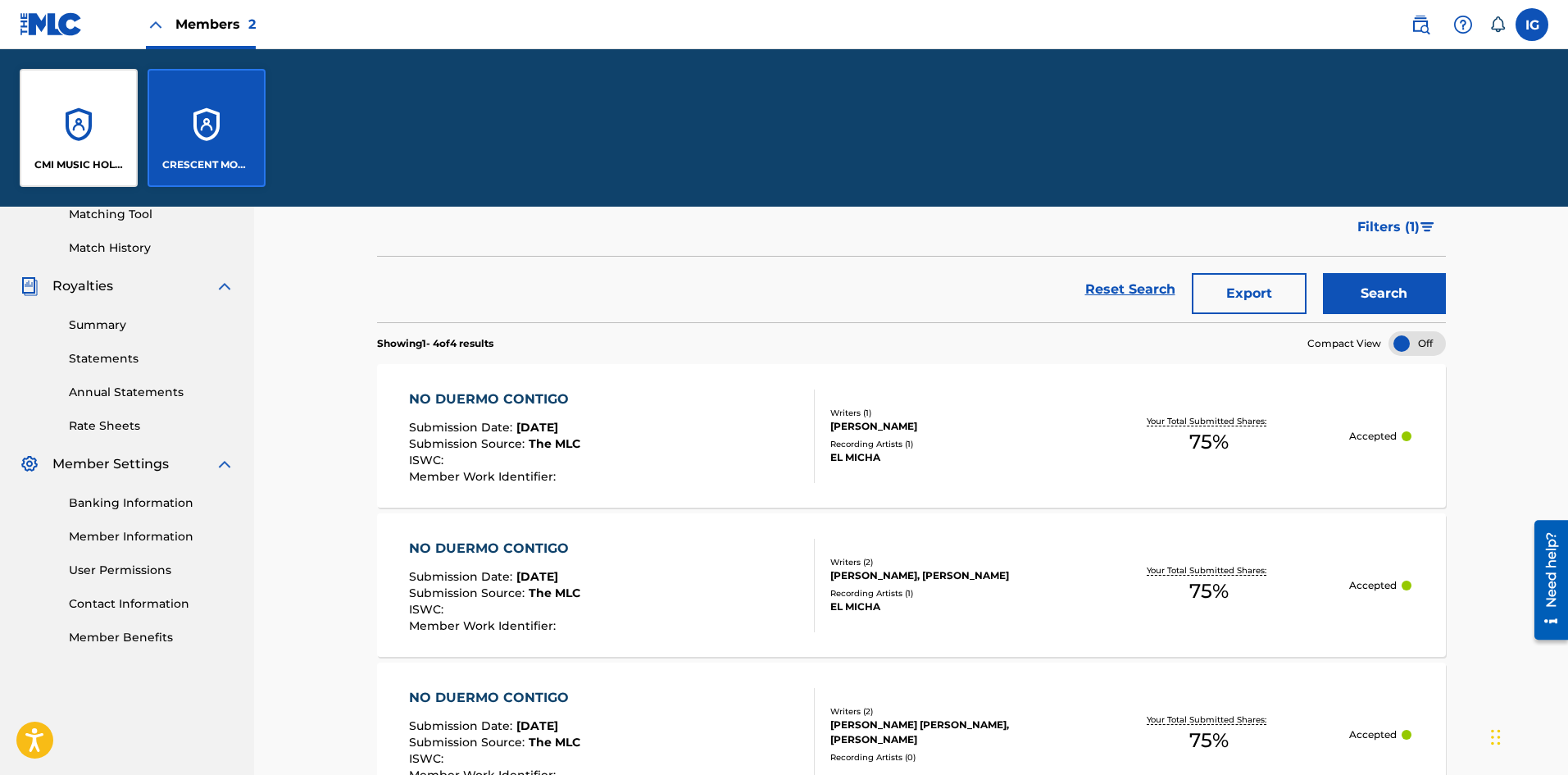
click at [65, 118] on div "CMI MUSIC HOLDINGS" at bounding box center [78, 127] width 118 height 118
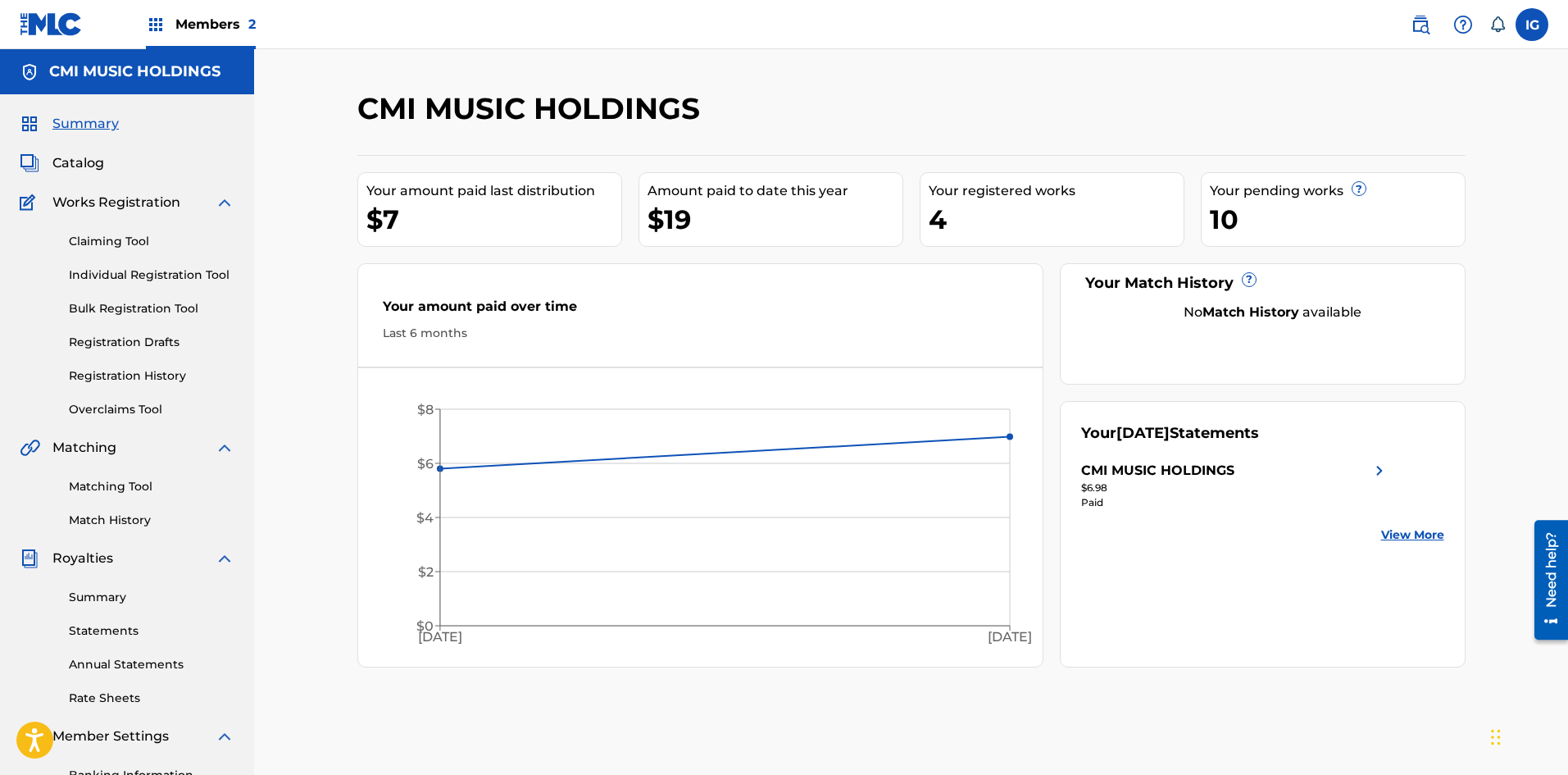
drag, startPoint x: 83, startPoint y: 167, endPoint x: 92, endPoint y: 176, distance: 12.7
click at [83, 166] on span "Catalog" at bounding box center [78, 163] width 52 height 19
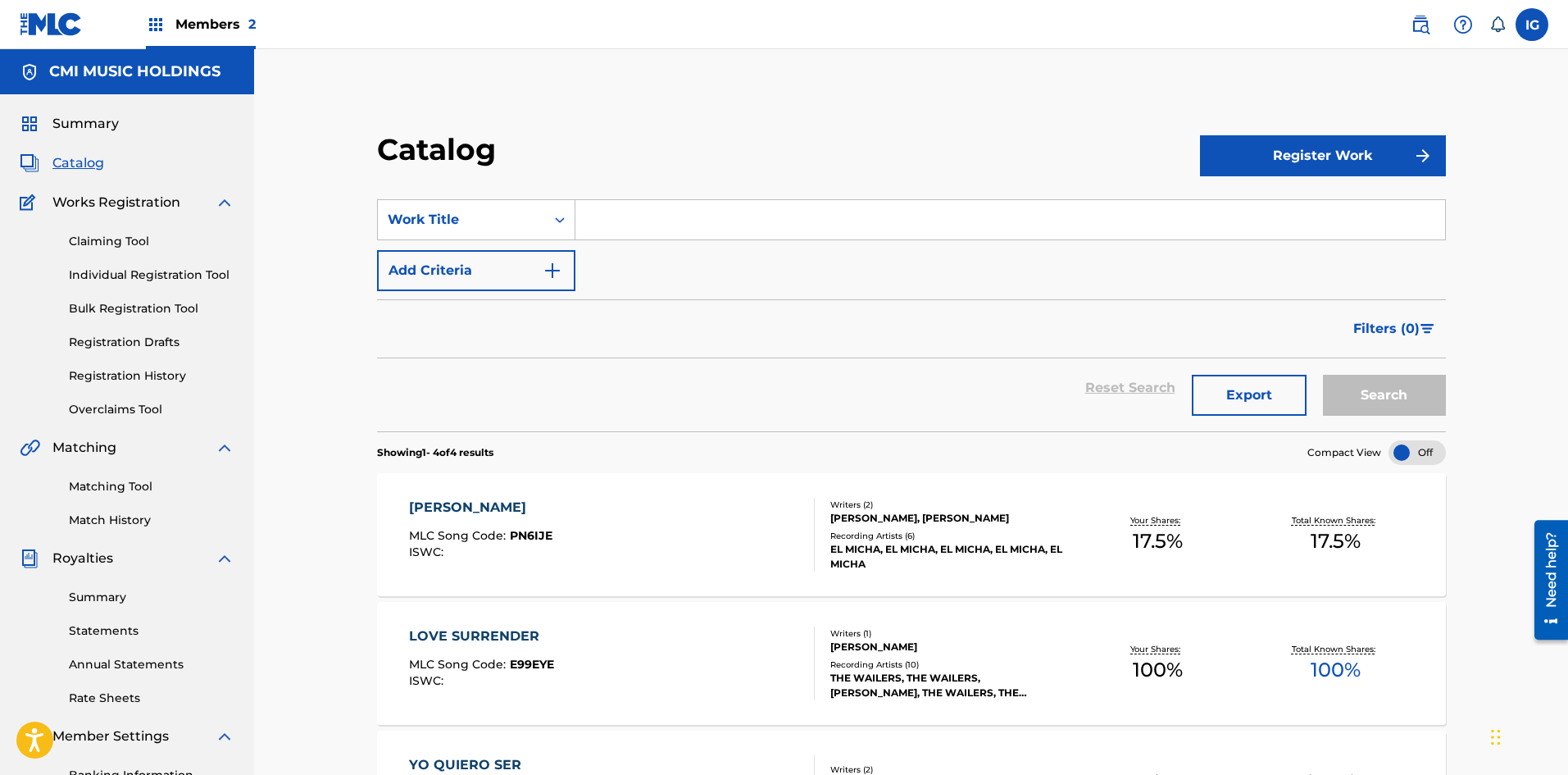
click at [322, 603] on div "Catalog Register Work SearchWithCriteria3e2b418d-01e7-4162-bad8-1544f9b703cc Wo…" at bounding box center [910, 554] width 1313 height 1010
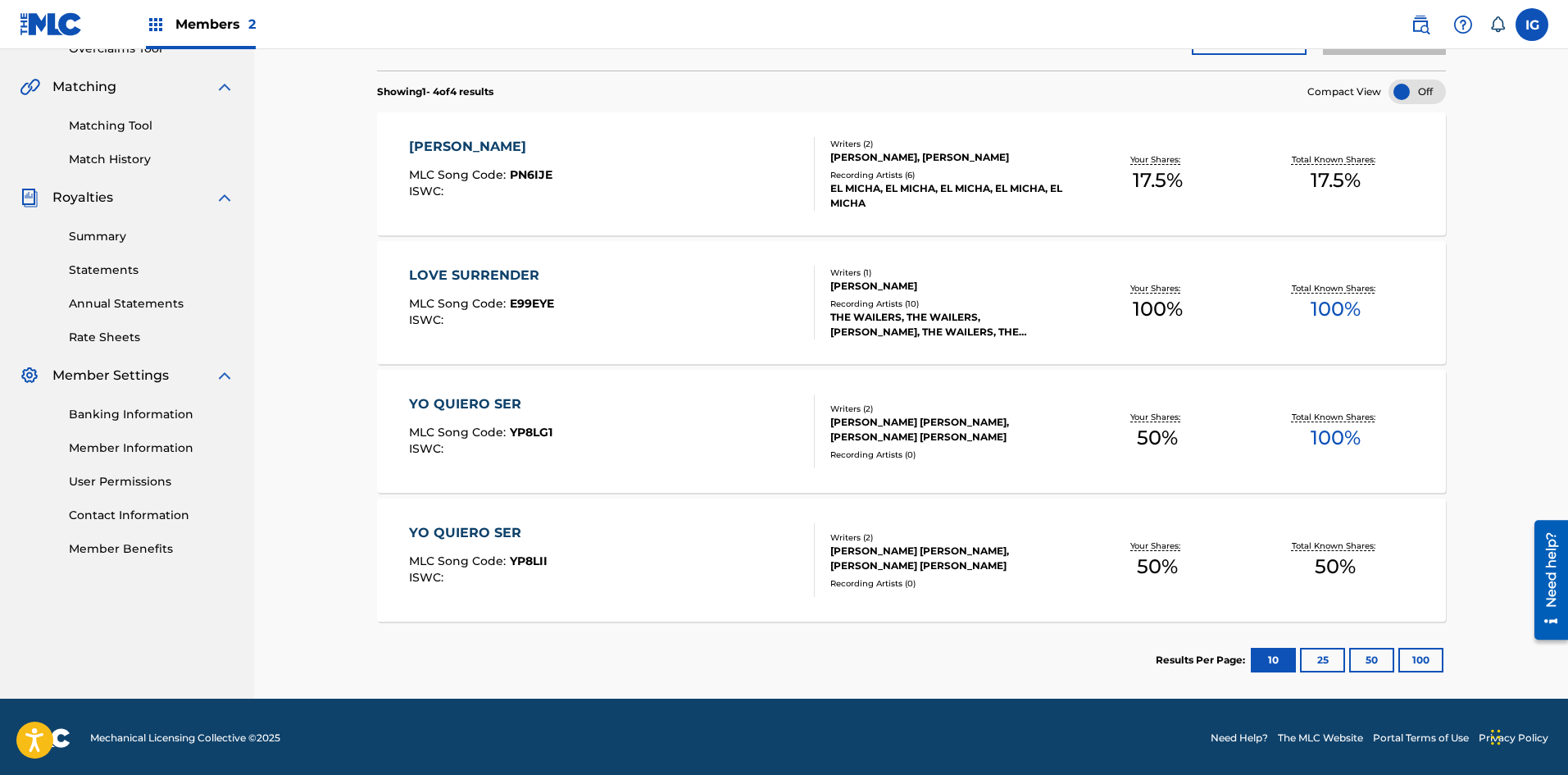
scroll to position [363, 0]
